Goal: Task Accomplishment & Management: Use online tool/utility

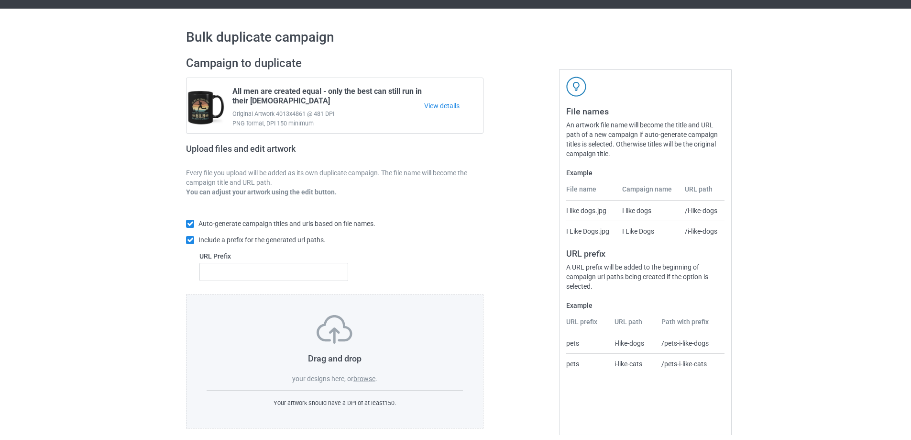
scroll to position [27, 0]
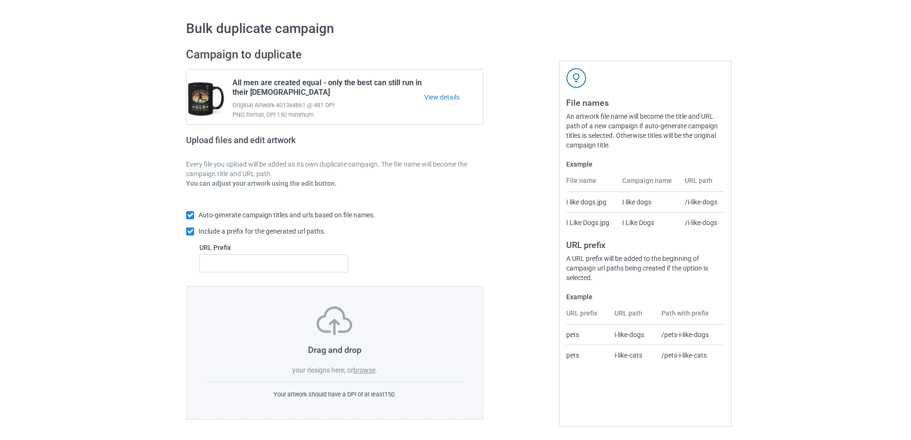
click at [369, 372] on label "browse" at bounding box center [365, 370] width 22 height 8
click at [0, 0] on input "browse" at bounding box center [0, 0] width 0 height 0
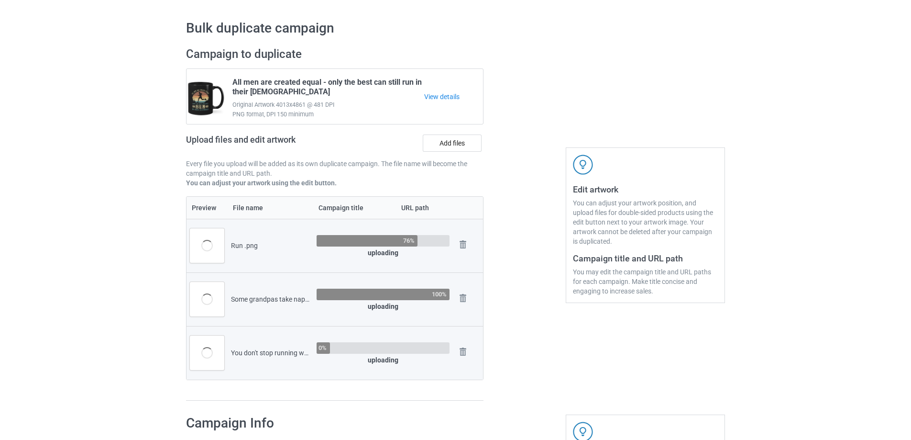
click at [516, 43] on div at bounding box center [524, 223] width 69 height 367
click at [522, 44] on div at bounding box center [524, 223] width 69 height 367
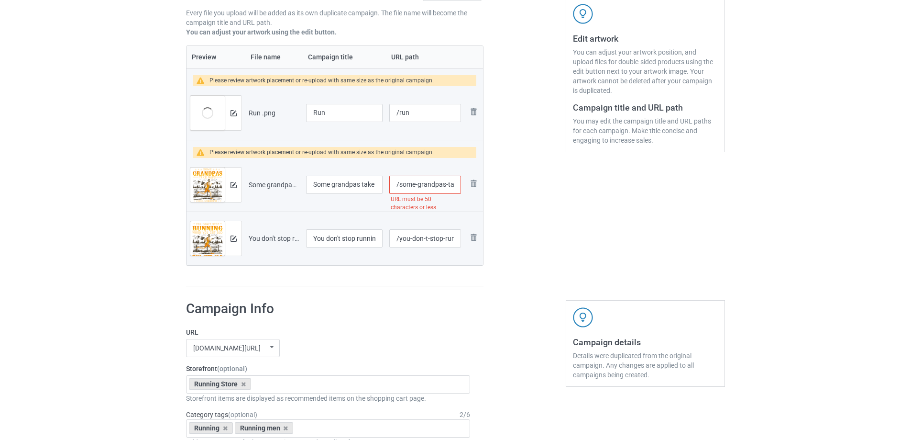
scroll to position [186, 0]
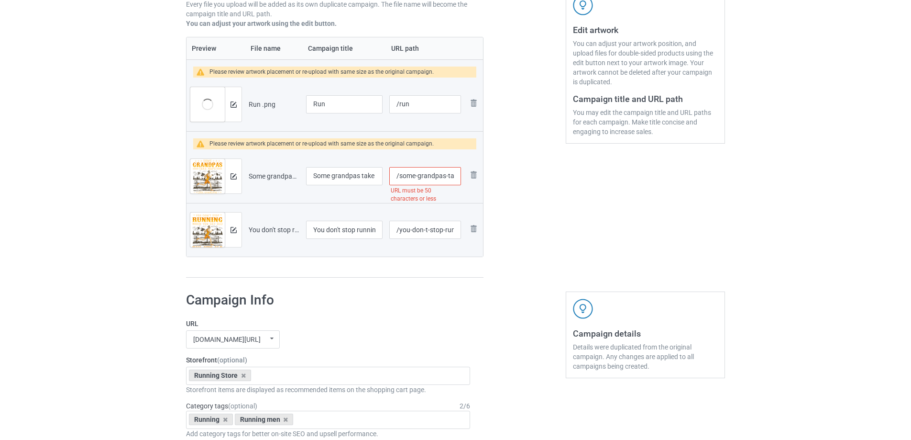
drag, startPoint x: 400, startPoint y: 176, endPoint x: 418, endPoint y: 179, distance: 18.6
click at [418, 179] on input "/some-grandpas-take-naps-real-grandpas-go-running-then-takes-a-nap" at bounding box center [425, 176] width 72 height 18
drag, startPoint x: 454, startPoint y: 176, endPoint x: 548, endPoint y: 176, distance: 94.3
click at [548, 176] on div "Campaign to duplicate All men are created equal - only the best can still run i…" at bounding box center [455, 83] width 553 height 404
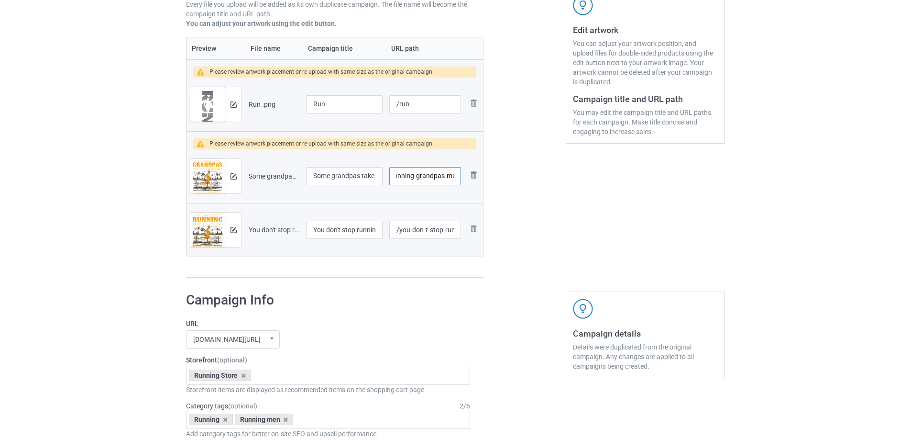
scroll to position [0, 12]
type input "/running-grandpas-mug"
drag, startPoint x: 400, startPoint y: 233, endPoint x: 441, endPoint y: 236, distance: 41.8
click at [441, 236] on input "/you-don-t-stop-running-when-you-get-old" at bounding box center [425, 230] width 72 height 18
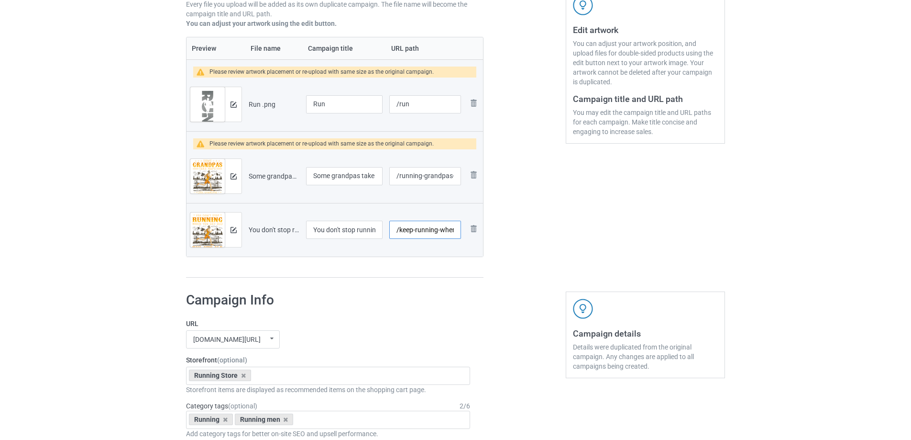
scroll to position [0, 36]
drag, startPoint x: 439, startPoint y: 228, endPoint x: 579, endPoint y: 229, distance: 140.2
click at [579, 229] on div "Campaign to duplicate All men are created equal - only the best can still run i…" at bounding box center [455, 83] width 553 height 404
type input "/keep-running-mug"
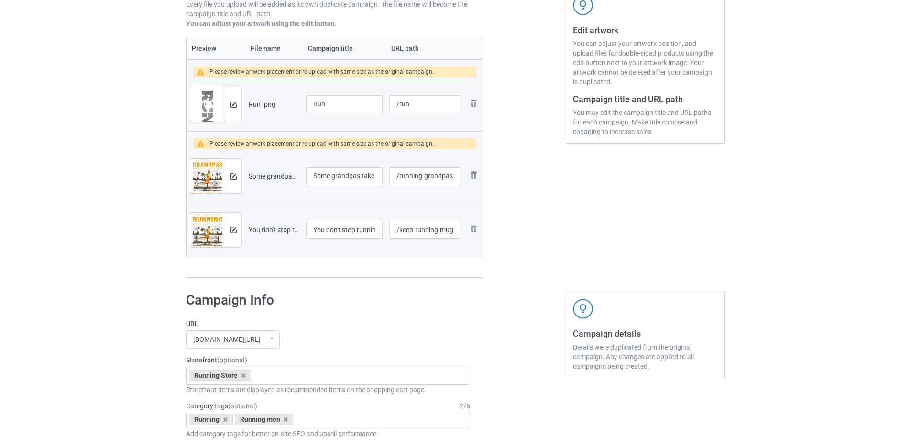
click at [579, 229] on div "Edit artwork You can adjust your artwork position, and upload files for double-…" at bounding box center [645, 83] width 173 height 404
click at [232, 104] on img at bounding box center [234, 104] width 6 height 6
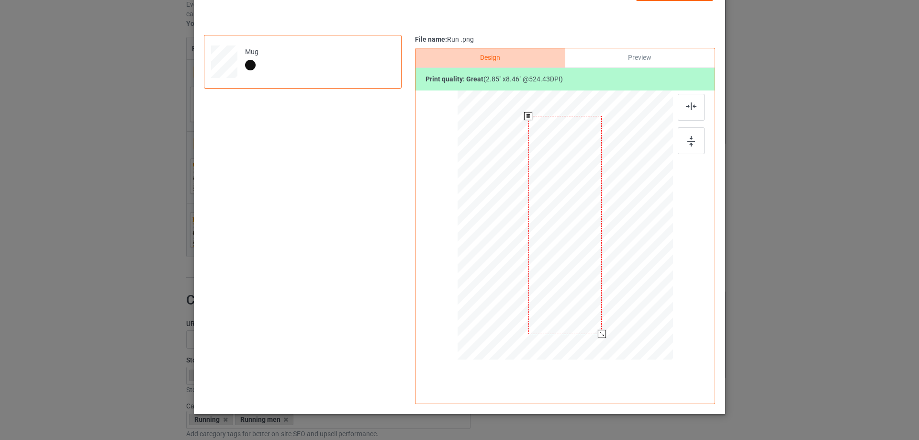
scroll to position [83, 0]
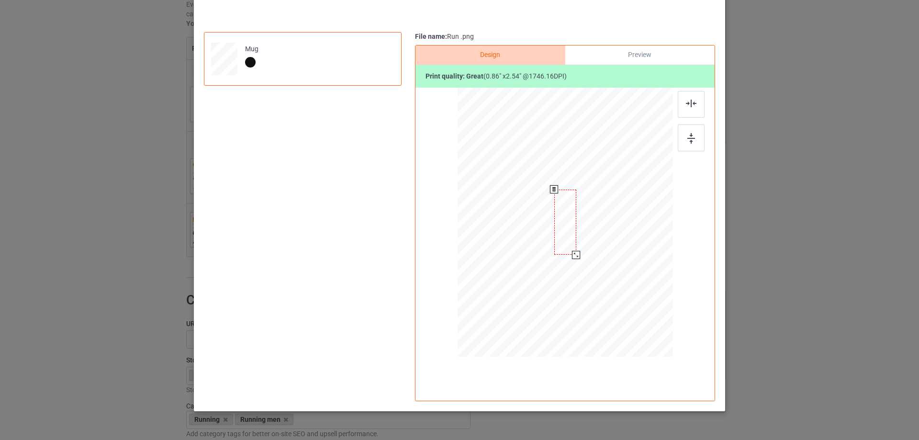
drag, startPoint x: 619, startPoint y: 411, endPoint x: 566, endPoint y: 256, distance: 163.7
click at [566, 256] on div at bounding box center [564, 221] width 215 height 89
drag, startPoint x: 567, startPoint y: 225, endPoint x: 625, endPoint y: 226, distance: 58.9
click at [625, 226] on div at bounding box center [624, 222] width 22 height 65
click at [633, 256] on div at bounding box center [635, 256] width 8 height 8
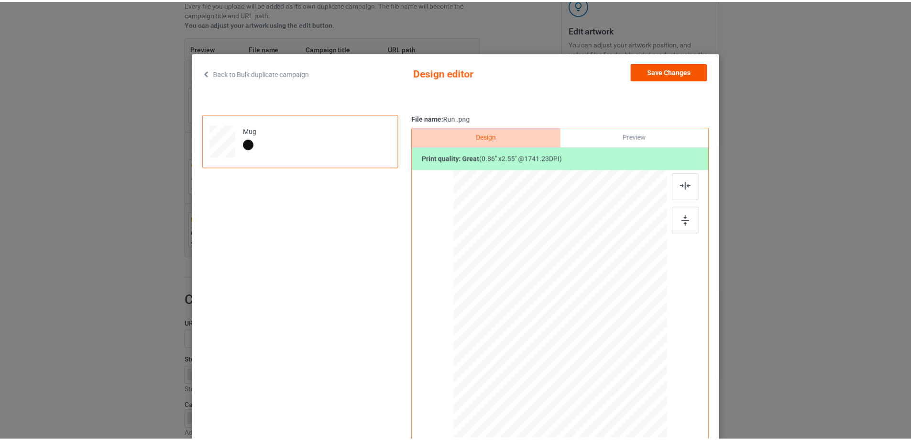
scroll to position [0, 0]
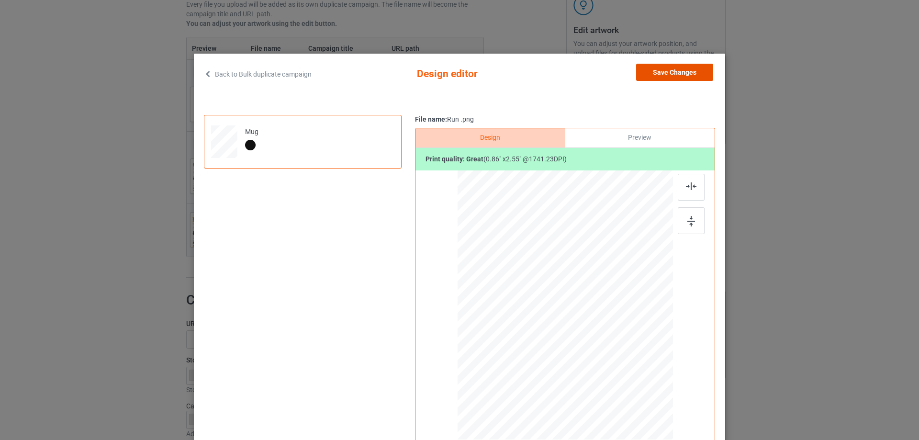
click at [681, 73] on button "Save Changes" at bounding box center [674, 72] width 77 height 17
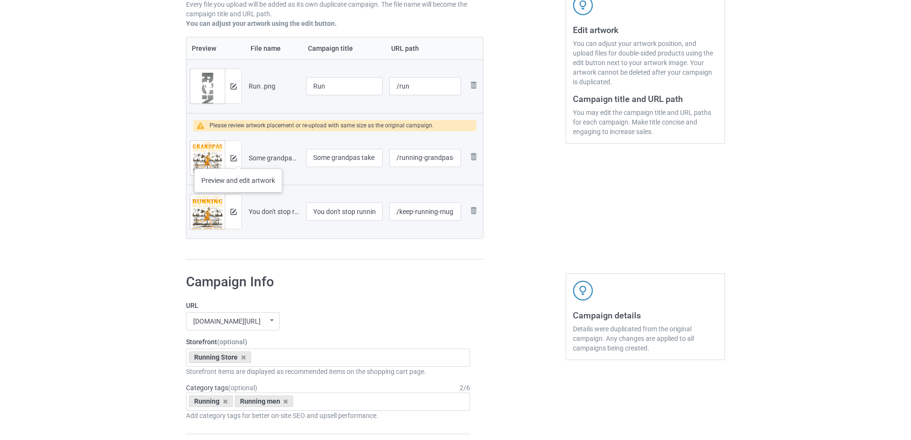
click at [238, 158] on div at bounding box center [233, 158] width 17 height 34
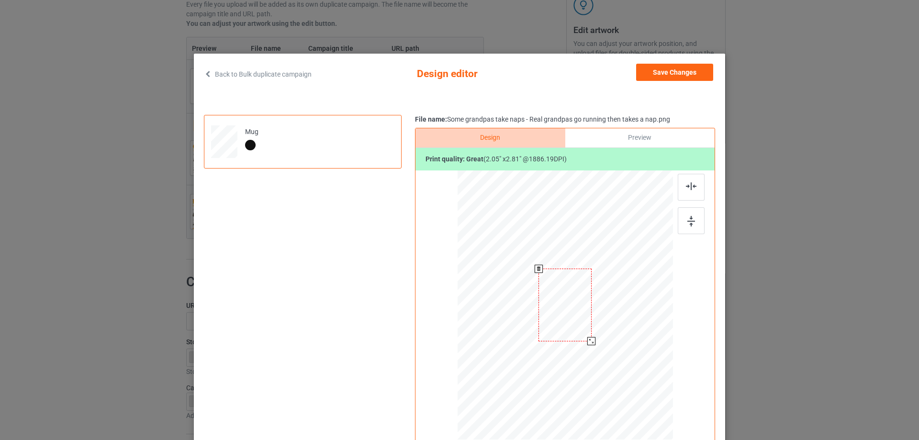
drag, startPoint x: 625, startPoint y: 392, endPoint x: 594, endPoint y: 335, distance: 65.1
click at [594, 335] on div at bounding box center [564, 304] width 215 height 89
drag, startPoint x: 576, startPoint y: 301, endPoint x: 635, endPoint y: 302, distance: 59.3
click at [635, 302] on div at bounding box center [624, 305] width 53 height 72
click at [684, 75] on button "Save Changes" at bounding box center [674, 72] width 77 height 17
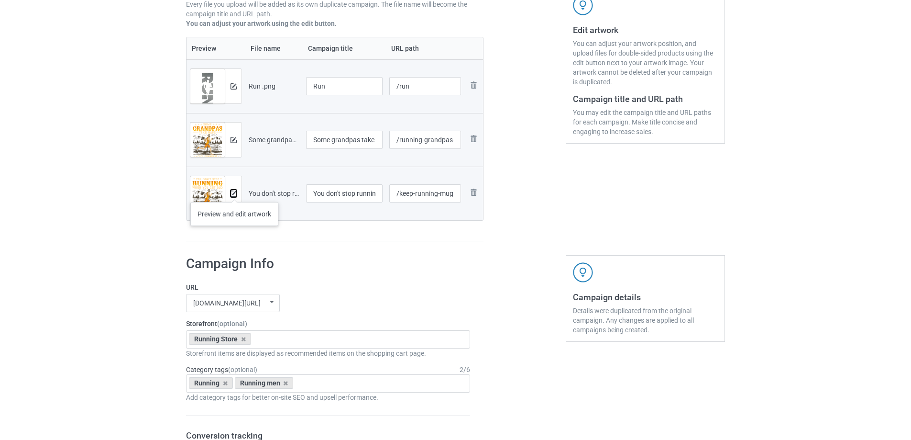
click at [235, 192] on img at bounding box center [234, 193] width 6 height 6
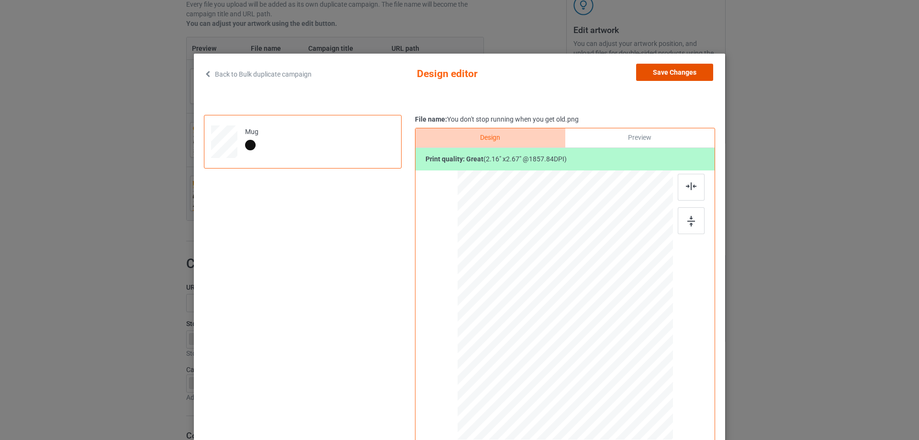
click at [682, 70] on button "Save Changes" at bounding box center [674, 72] width 77 height 17
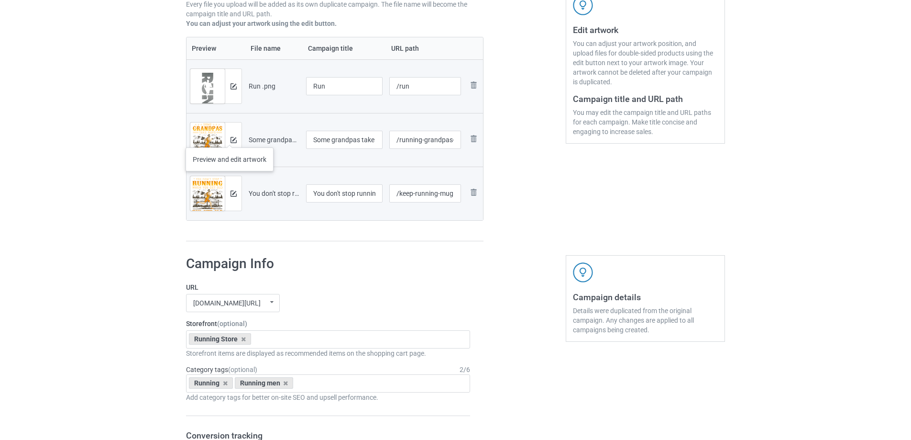
click at [230, 138] on div at bounding box center [233, 139] width 17 height 34
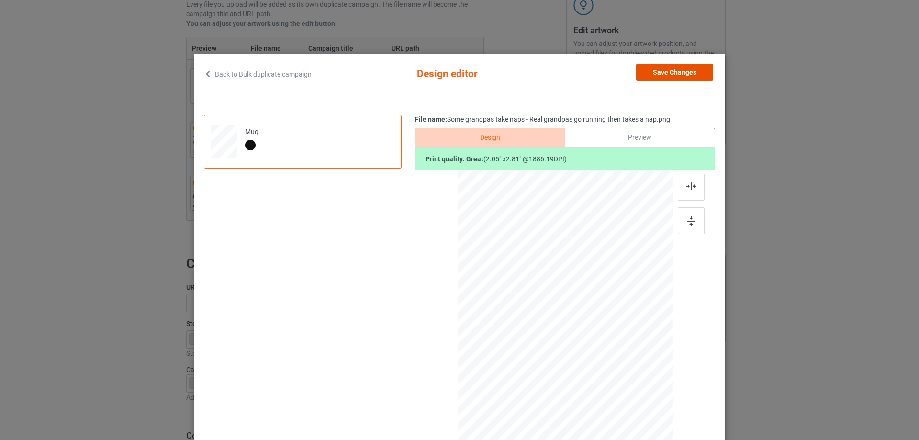
click at [661, 68] on button "Save Changes" at bounding box center [674, 72] width 77 height 17
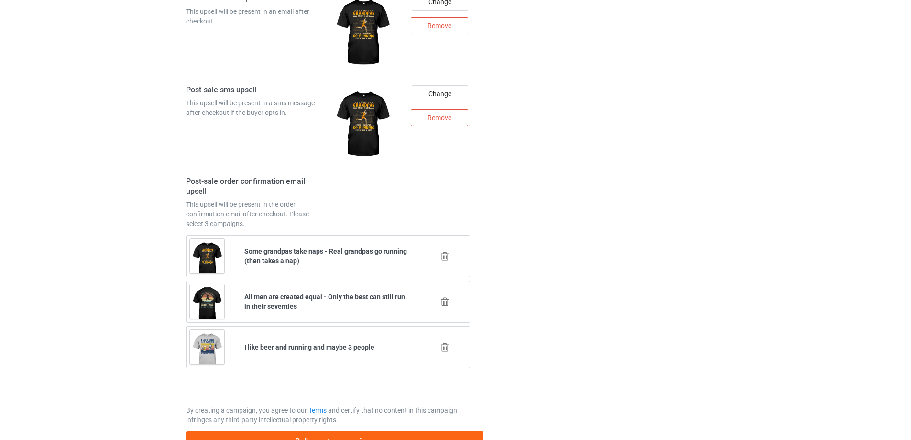
scroll to position [1443, 0]
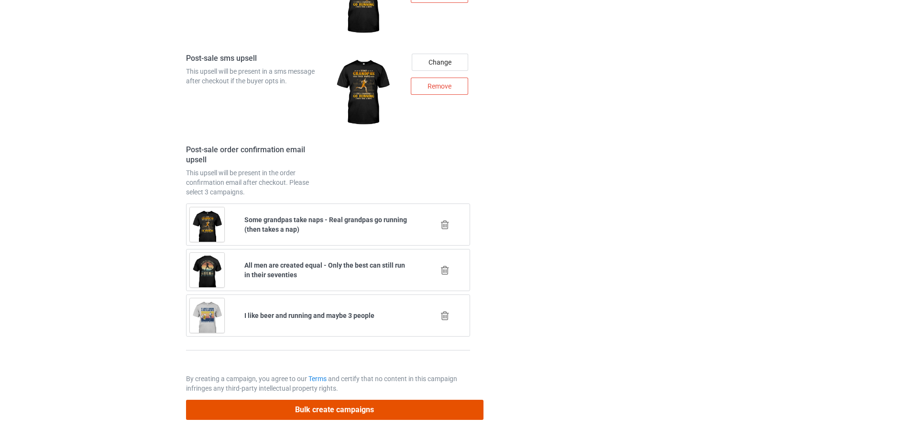
click at [364, 409] on button "Bulk create campaigns" at bounding box center [335, 410] width 298 height 20
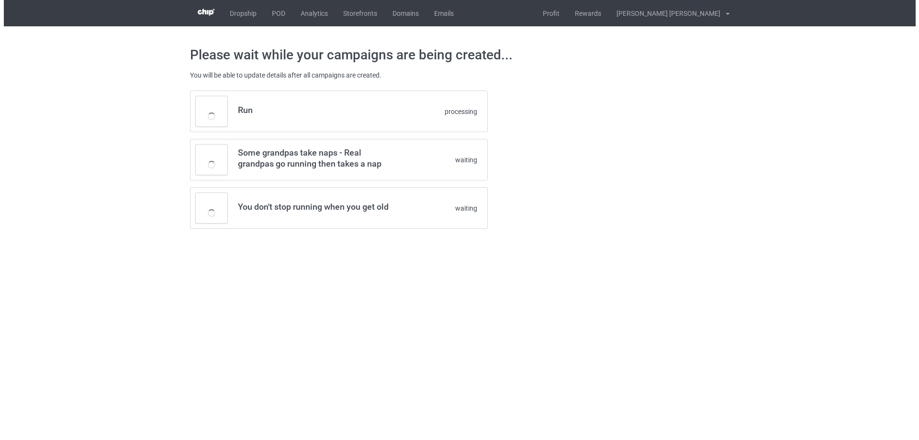
scroll to position [0, 0]
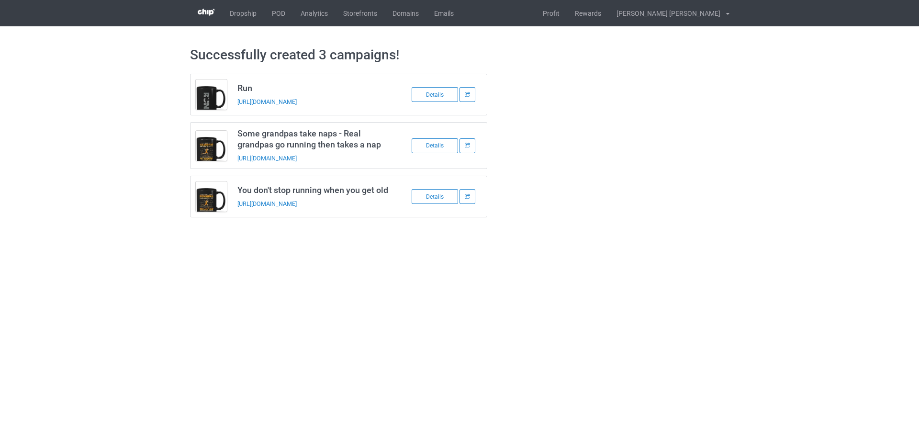
click at [580, 177] on div "Run [URL][DOMAIN_NAME] Details Some grandpas take naps - Real grandpas go runni…" at bounding box center [459, 145] width 553 height 157
click at [281, 16] on link "POD" at bounding box center [278, 13] width 29 height 26
